Goal: Task Accomplishment & Management: Use online tool/utility

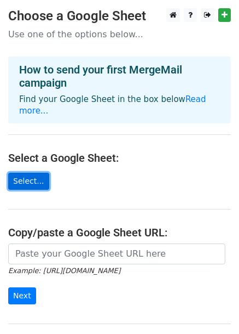
click at [27, 173] on link "Select..." at bounding box center [28, 181] width 41 height 17
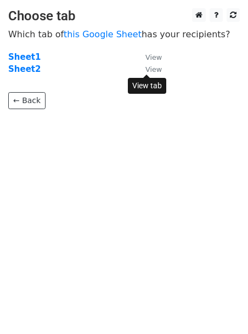
click at [150, 68] on small "View" at bounding box center [153, 69] width 16 height 8
click at [25, 69] on strong "Sheet2" at bounding box center [24, 69] width 32 height 10
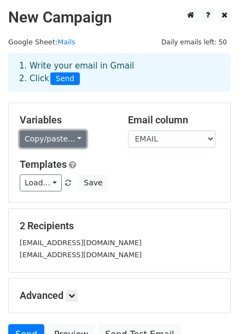
click at [75, 133] on link "Copy/paste..." at bounding box center [53, 138] width 67 height 17
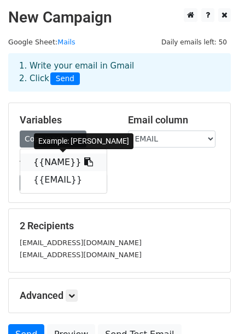
click at [57, 157] on link "{{NAME}}" at bounding box center [63, 162] width 87 height 18
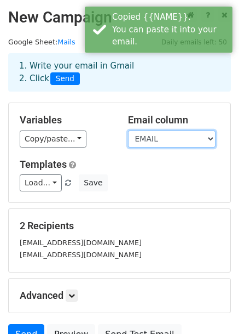
click at [185, 136] on select "NAME EMAIL" at bounding box center [172, 138] width 88 height 17
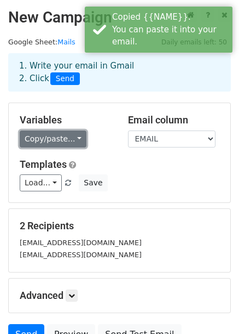
click at [70, 140] on link "Copy/paste..." at bounding box center [53, 138] width 67 height 17
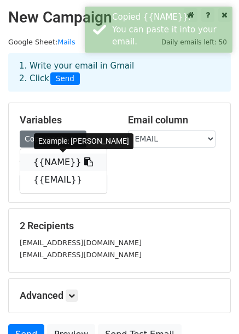
click at [53, 162] on link "{{NAME}}" at bounding box center [63, 162] width 87 height 18
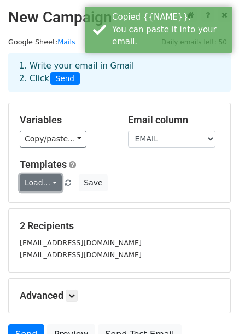
click at [34, 176] on link "Load..." at bounding box center [41, 182] width 42 height 17
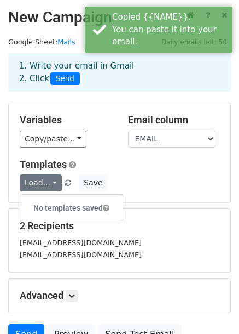
drag, startPoint x: 167, startPoint y: 183, endPoint x: 134, endPoint y: 180, distance: 32.4
click at [167, 183] on div "Load... No templates saved Save" at bounding box center [120, 182] width 216 height 17
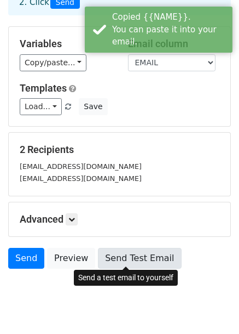
scroll to position [102, 0]
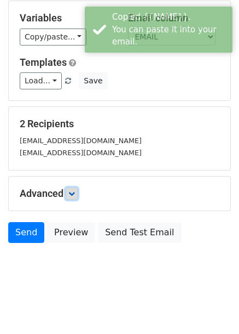
click at [75, 192] on icon at bounding box center [71, 193] width 7 height 7
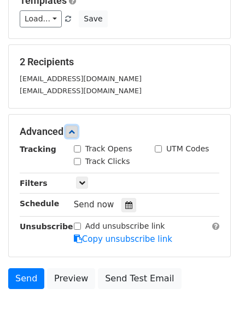
scroll to position [153, 0]
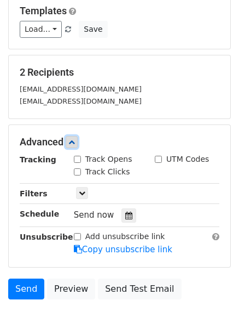
click at [70, 140] on icon at bounding box center [71, 142] width 7 height 7
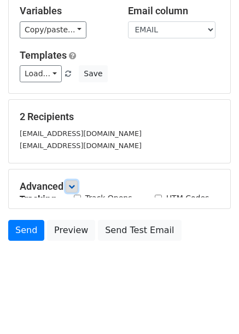
scroll to position [102, 0]
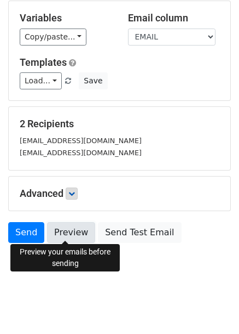
click at [64, 230] on link "Preview" at bounding box center [71, 232] width 48 height 21
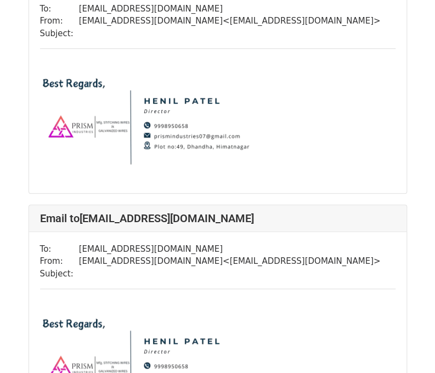
scroll to position [121, 0]
